Goal: Task Accomplishment & Management: Use online tool/utility

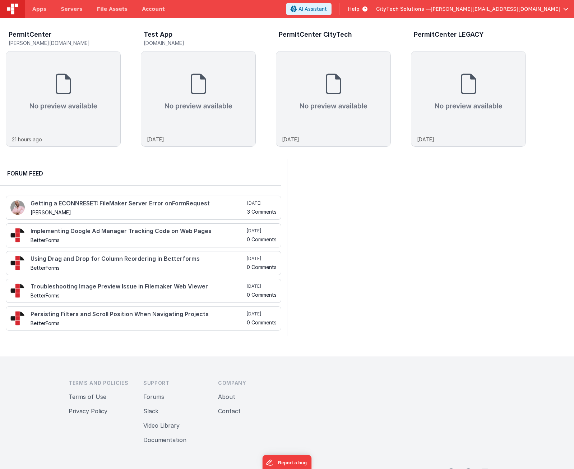
drag, startPoint x: 412, startPoint y: 311, endPoint x: 392, endPoint y: 266, distance: 48.6
click at [410, 305] on div at bounding box center [430, 247] width 287 height 177
click at [387, 229] on div at bounding box center [430, 247] width 287 height 177
click at [354, 230] on div at bounding box center [430, 247] width 287 height 177
drag, startPoint x: 78, startPoint y: 93, endPoint x: 224, endPoint y: 24, distance: 161.7
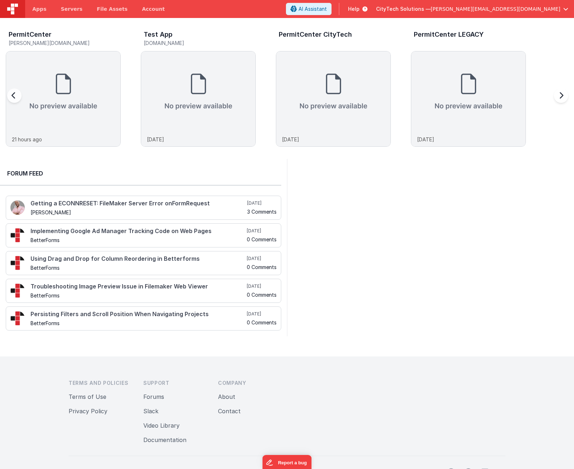
click at [78, 92] on img at bounding box center [63, 91] width 114 height 81
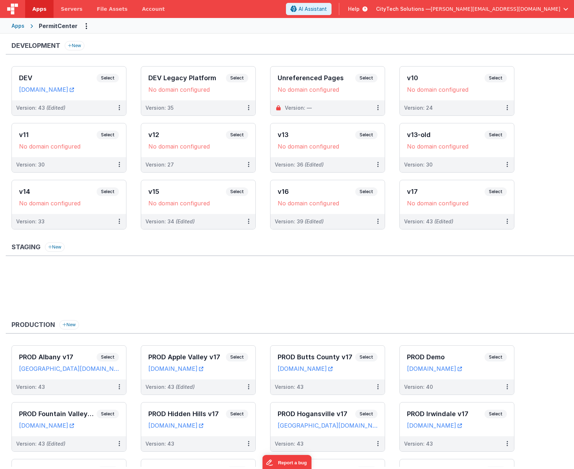
click at [174, 287] on ul at bounding box center [293, 290] width 563 height 47
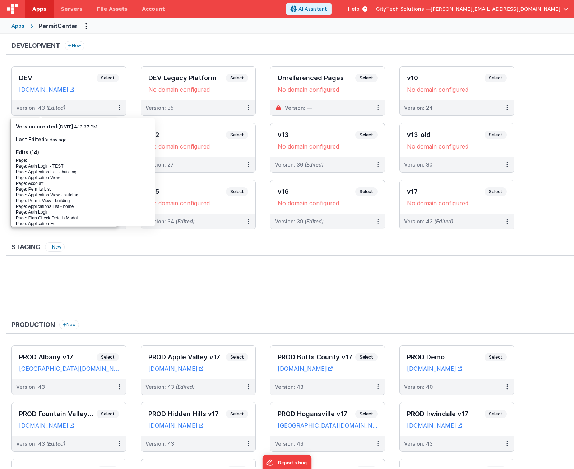
click at [266, 269] on ul at bounding box center [293, 290] width 563 height 47
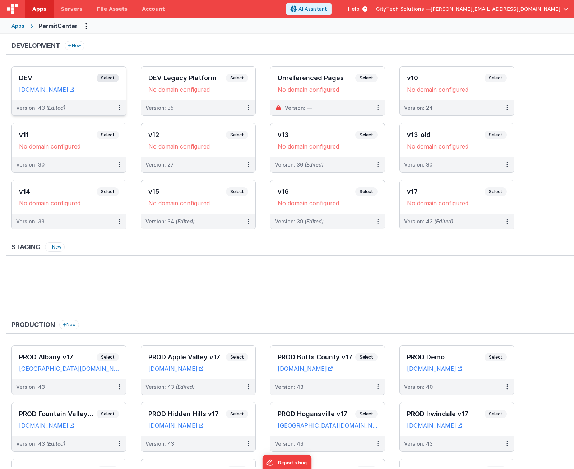
click at [108, 77] on span "Select" at bounding box center [108, 78] width 22 height 9
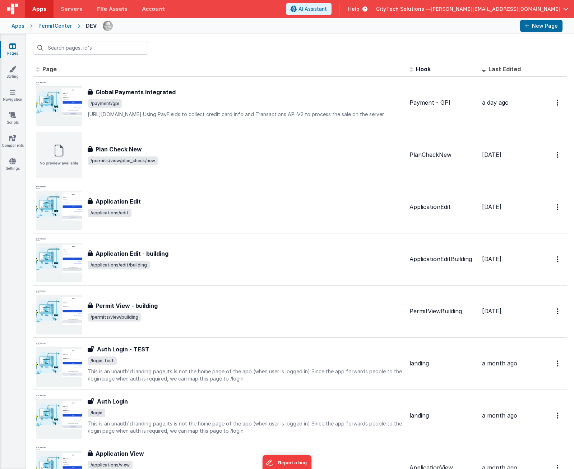
drag, startPoint x: 194, startPoint y: 45, endPoint x: 206, endPoint y: 44, distance: 11.6
click at [194, 45] on div at bounding box center [300, 48] width 549 height 28
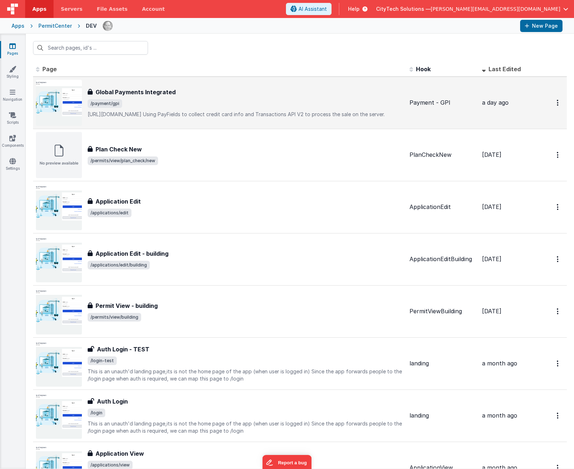
click at [158, 95] on div "Global Payments Integrated Global Payments Integrated /payment/gpi [URL][DOMAIN…" at bounding box center [246, 103] width 316 height 30
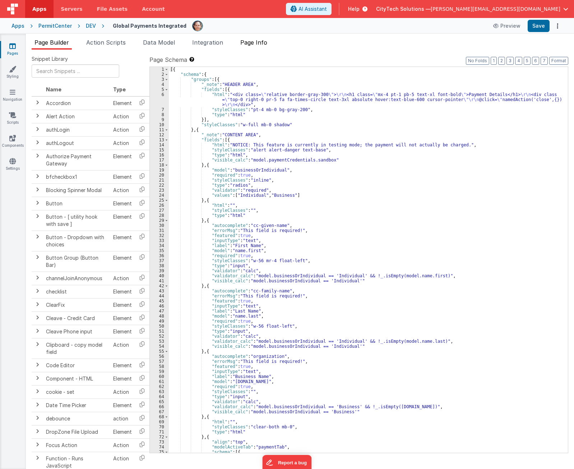
click at [266, 38] on li "Page Info" at bounding box center [254, 44] width 33 height 12
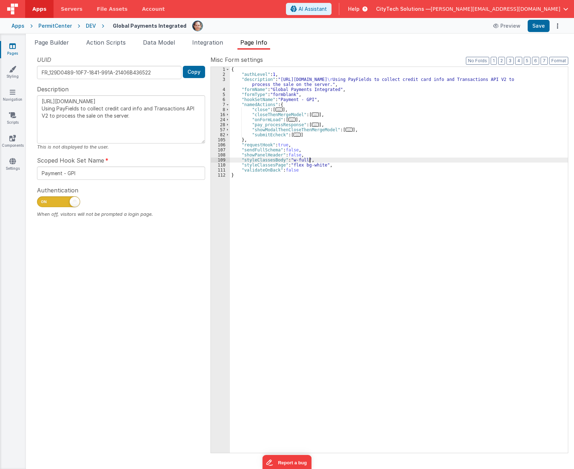
click at [344, 161] on div "{ "authLevel" : 1 , "description" : "[URL][DOMAIN_NAME] \r Using PayFields to c…" at bounding box center [399, 265] width 338 height 396
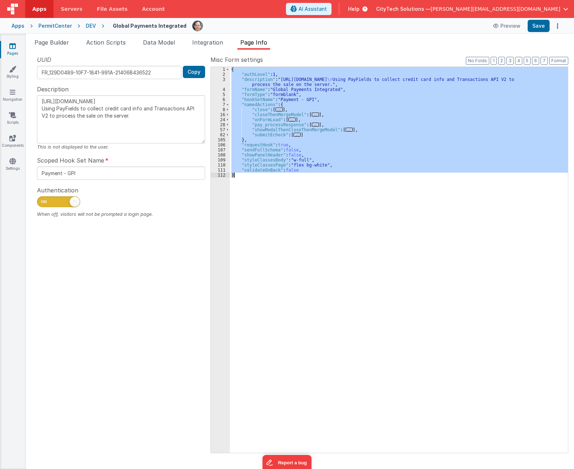
click at [368, 255] on div "{ "authLevel" : 1 , "description" : "[URL][DOMAIN_NAME] \r Using PayFields to c…" at bounding box center [399, 260] width 338 height 386
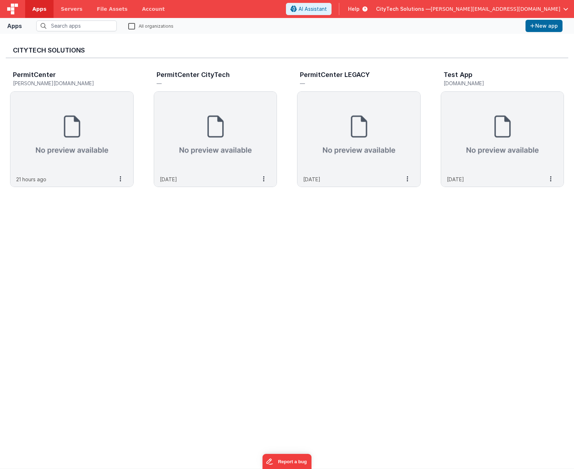
drag, startPoint x: 79, startPoint y: 313, endPoint x: 86, endPoint y: 205, distance: 108.1
click at [79, 312] on div "CityTech Solutions PermitCenter stanton.cts.city 21 hours ago Settings Copy API…" at bounding box center [287, 251] width 563 height 423
click at [84, 131] on img at bounding box center [71, 132] width 123 height 81
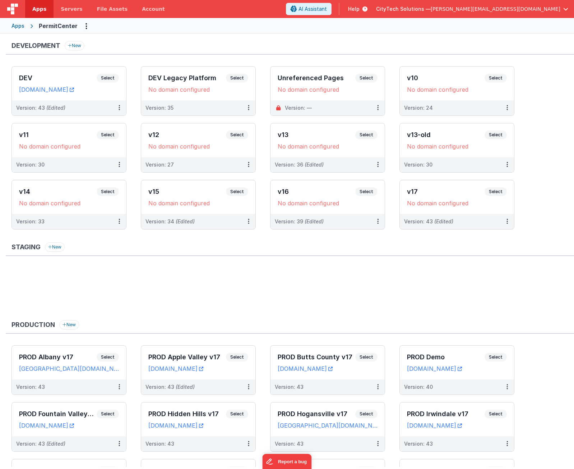
click at [189, 290] on ul at bounding box center [293, 290] width 563 height 47
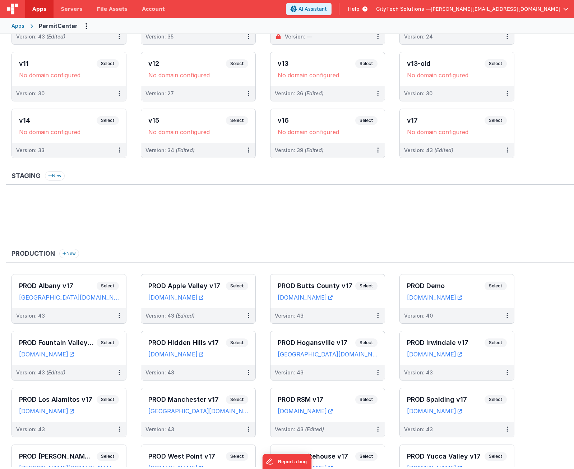
scroll to position [72, 0]
click at [368, 344] on span "Select" at bounding box center [366, 342] width 22 height 9
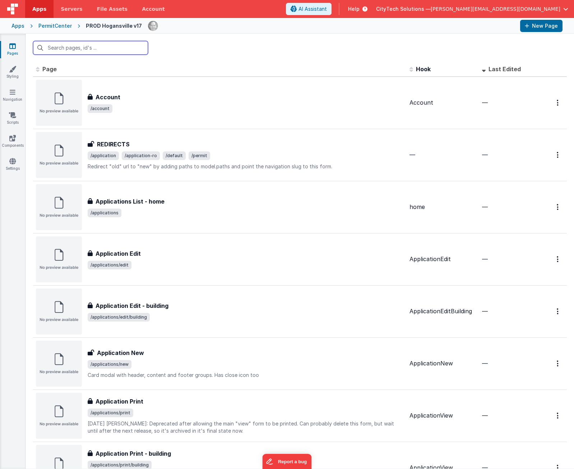
click at [98, 47] on input "text" at bounding box center [90, 48] width 115 height 14
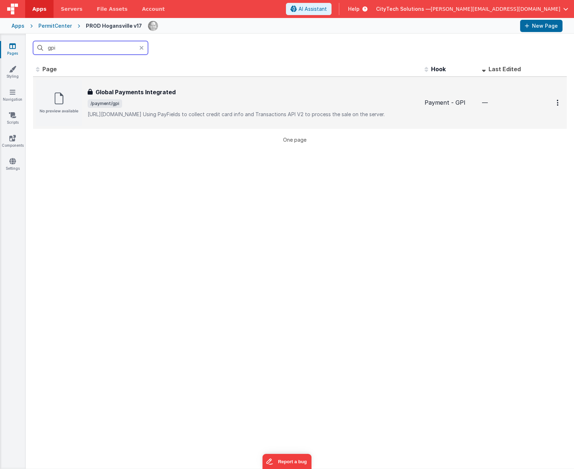
type input "gpi"
click at [138, 100] on span "/payment/gpi" at bounding box center [253, 103] width 331 height 9
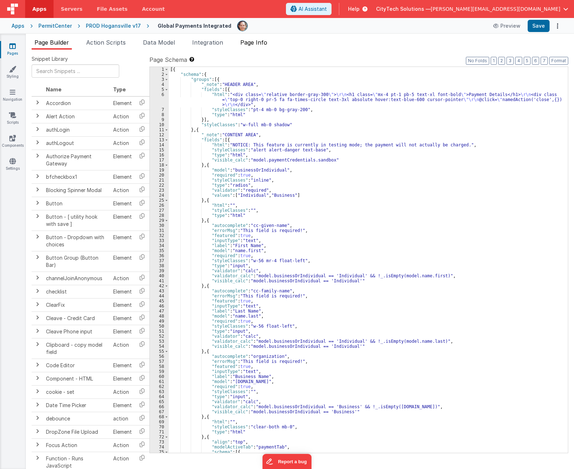
click at [262, 47] on li "Page Info" at bounding box center [254, 44] width 33 height 12
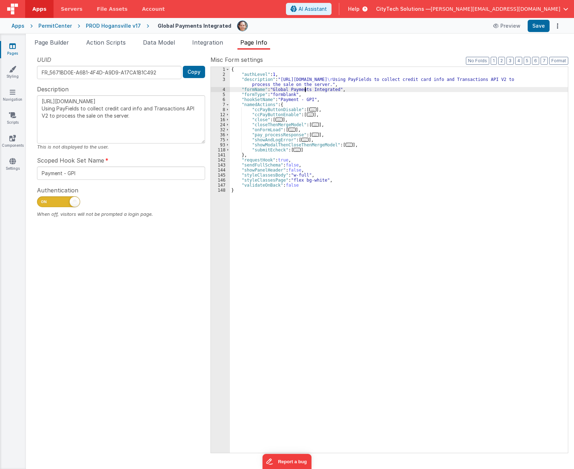
click at [306, 89] on div "{ "authLevel" : 1 , "description" : "https://developer.globalpaymentsintegrated…" at bounding box center [399, 265] width 338 height 396
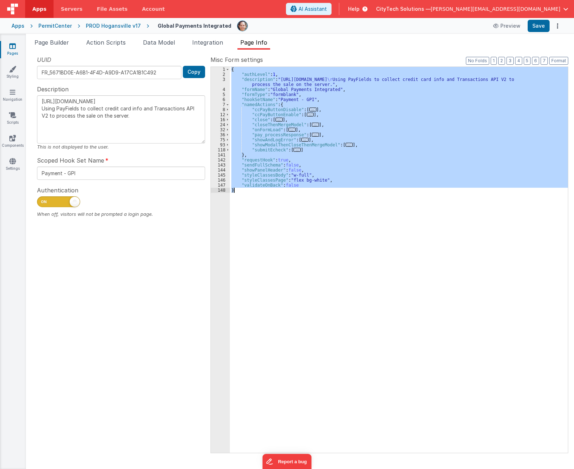
click at [357, 119] on div "{ "authLevel" : 1 , "description" : "https://developer.globalpaymentsintegrated…" at bounding box center [399, 260] width 338 height 386
type textarea "[URL][DOMAIN_NAME] Using PayFields to collect credit card info and Transactions…"
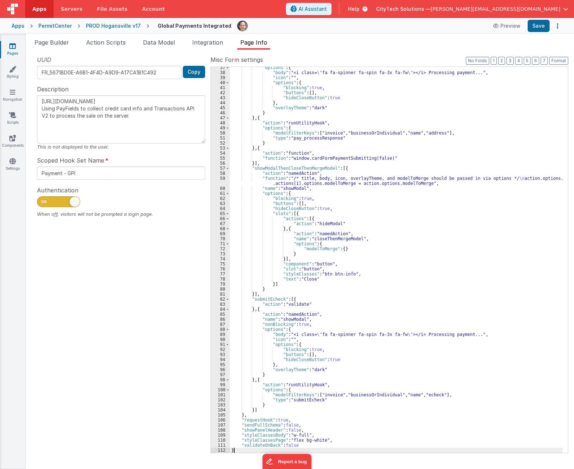
scroll to position [792, 0]
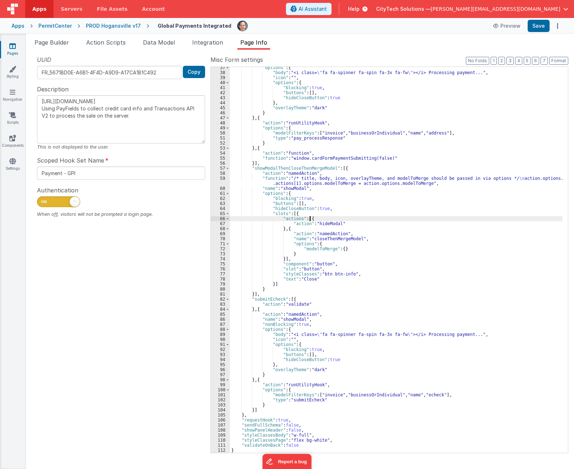
click at [423, 216] on div ""options" : { "body" : "<i class= \" fa fa-spinner fa-spin fa-3x fa-fw \" ></i>…" at bounding box center [396, 263] width 333 height 396
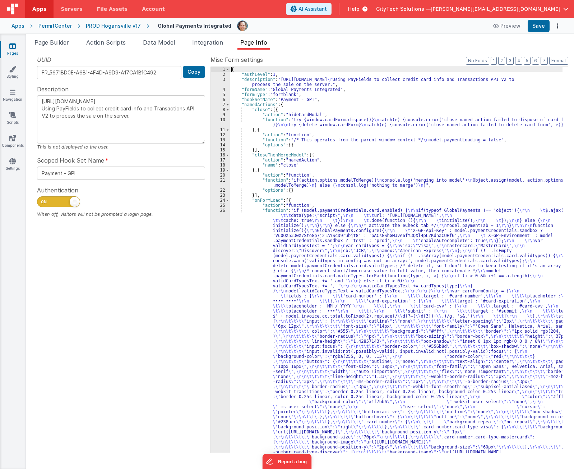
scroll to position [0, 0]
click at [539, 26] on button "Save" at bounding box center [539, 26] width 22 height 12
click at [156, 315] on div "UUID FR_5671BD0E-A6B1-4F4D-A9D9-A17CA1B1C492 Copy Description https://developer…" at bounding box center [121, 253] width 179 height 397
click at [59, 27] on div "PermitCenter" at bounding box center [54, 25] width 33 height 7
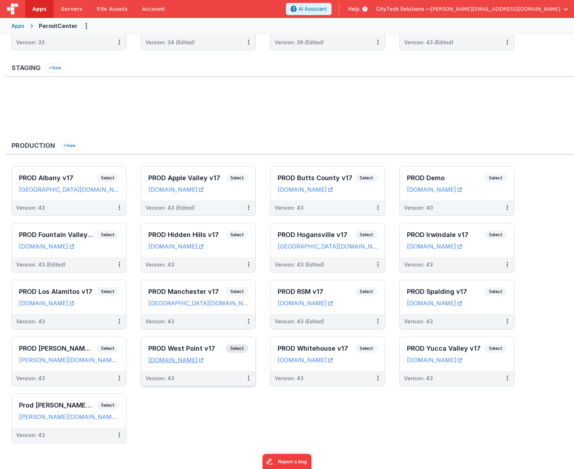
scroll to position [180, 0]
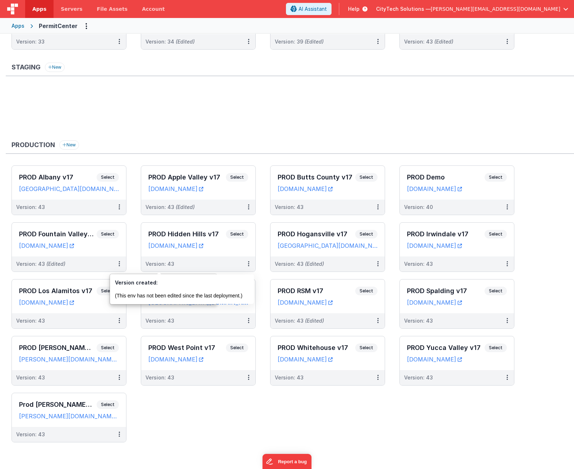
click at [231, 414] on ul "PROD Albany v17 Select URLs albany.cts.city Version: 43 PROD Apple Valley v17 S…" at bounding box center [293, 307] width 563 height 284
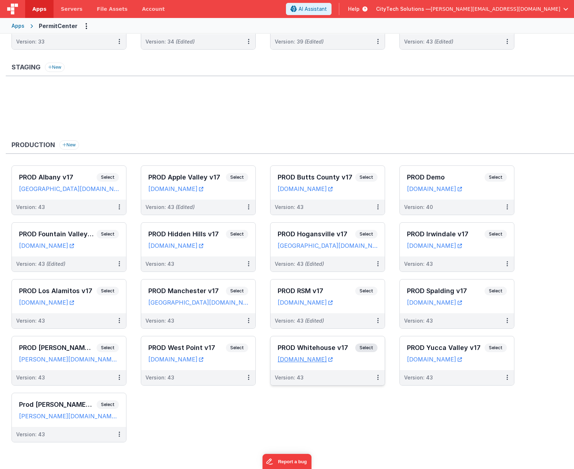
click at [368, 348] on span "Select" at bounding box center [366, 347] width 22 height 9
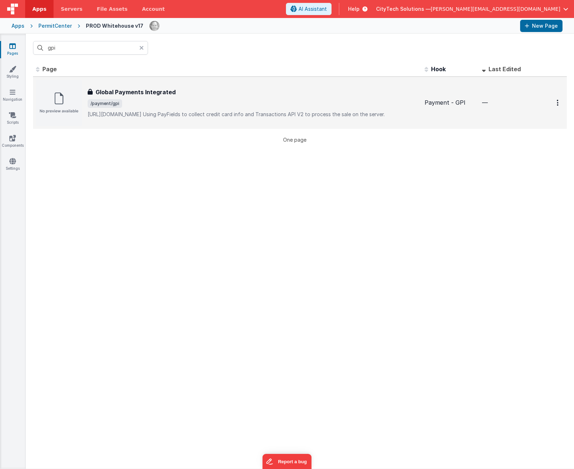
click at [199, 118] on p "[URL][DOMAIN_NAME]Using PayFields to collect credit card info and Transactions…" at bounding box center [253, 114] width 331 height 7
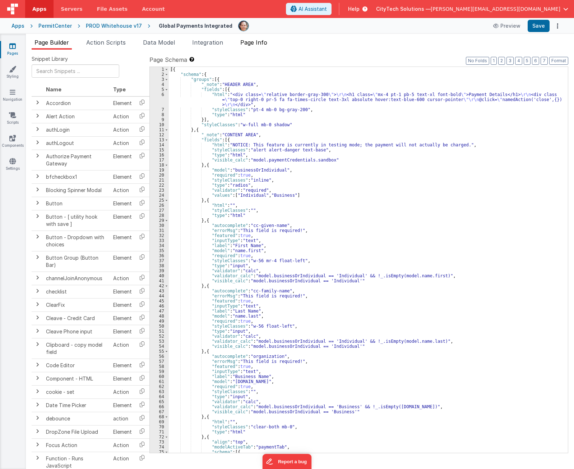
click at [267, 40] on span "Page Info" at bounding box center [253, 42] width 27 height 7
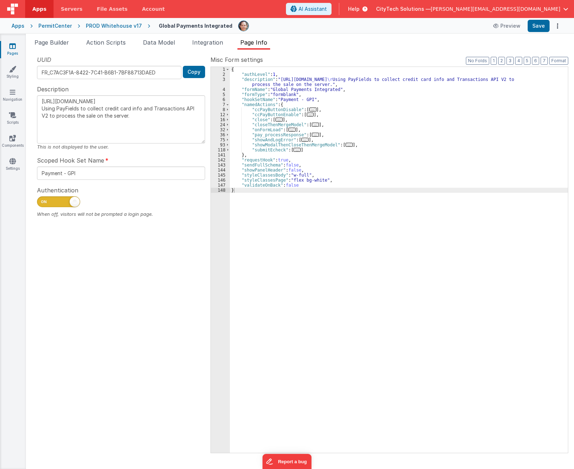
click at [276, 162] on div "{ "authLevel" : 1 , "description" : "https://developer.globalpaymentsintegrated…" at bounding box center [399, 265] width 338 height 396
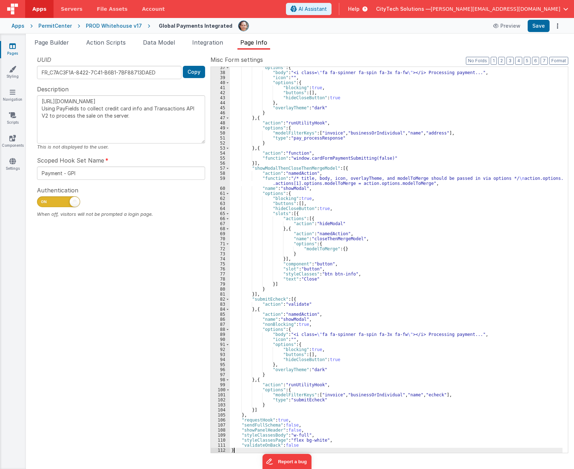
type textarea "[URL][DOMAIN_NAME] Using PayFields to collect credit card info and Transactions…"
click at [541, 27] on button "Save" at bounding box center [539, 26] width 22 height 12
click at [144, 286] on div "UUID FR_C7AC3F1A-8422-7C41-B6B1-7BF88713DAED Copy Description https://developer…" at bounding box center [121, 253] width 179 height 397
